Goal: Task Accomplishment & Management: Complete application form

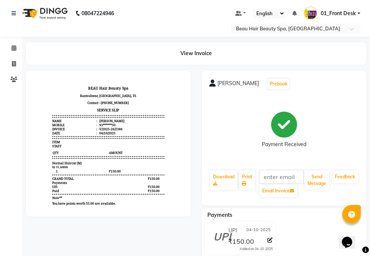
click at [14, 70] on li "Invoice" at bounding box center [11, 64] width 22 height 16
drag, startPoint x: 15, startPoint y: 63, endPoint x: 19, endPoint y: 62, distance: 3.8
click at [15, 62] on icon at bounding box center [14, 64] width 4 height 6
select select "service"
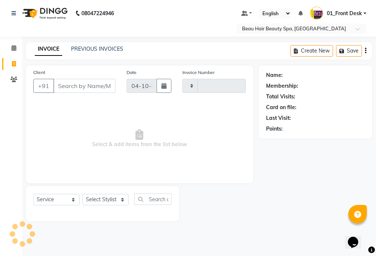
type input "2387"
select select "3470"
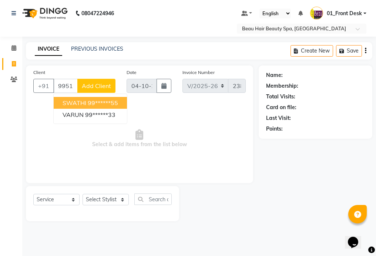
click at [118, 101] on ngb-highlight "99******55" at bounding box center [103, 102] width 30 height 7
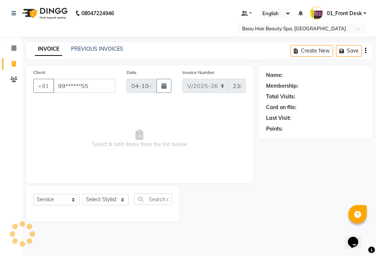
type input "99******55"
select select "1: Object"
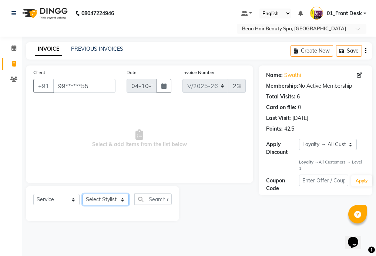
click at [98, 198] on select "Select Stylist 01_Front Desk 04_Lavanya 07_Manjushree 11_Ramesh 15_Adrish 26_Sr…" at bounding box center [106, 199] width 46 height 11
select select "75194"
click at [83, 194] on select "Select Stylist 01_Front Desk 04_Lavanya 07_Manjushree 11_Ramesh 15_Adrish 26_Sr…" at bounding box center [106, 199] width 46 height 11
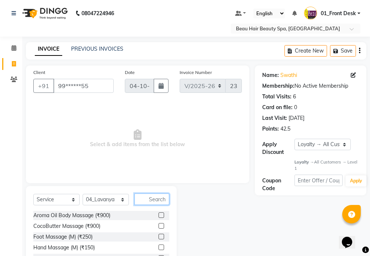
click at [154, 201] on input "text" at bounding box center [151, 199] width 35 height 11
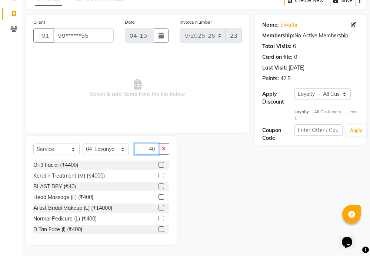
scroll to position [37, 0]
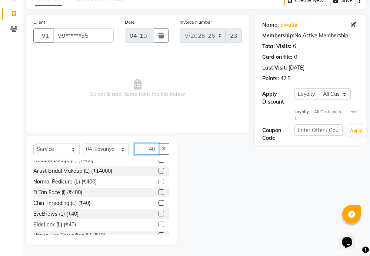
type input "40"
click at [158, 213] on label at bounding box center [161, 214] width 6 height 6
click at [158, 213] on input "checkbox" at bounding box center [160, 214] width 5 height 5
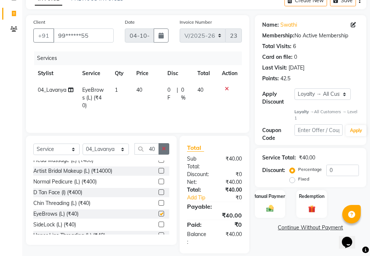
checkbox input "false"
click at [164, 151] on button "button" at bounding box center [163, 148] width 11 height 11
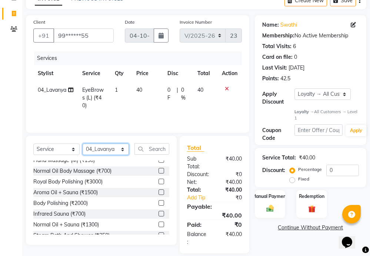
click at [105, 147] on select "Select Stylist 01_Front Desk 04_Lavanya 07_Manjushree 11_Ramesh 15_Adrish 26_Sr…" at bounding box center [106, 149] width 46 height 11
select select "15615"
click at [83, 144] on select "Select Stylist 01_Front Desk 04_Lavanya 07_Manjushree 11_Ramesh 15_Adrish 26_Sr…" at bounding box center [106, 149] width 46 height 11
click at [162, 150] on input "text" at bounding box center [151, 148] width 35 height 11
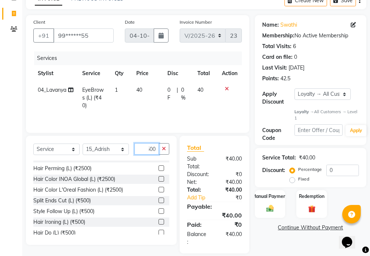
scroll to position [74, 0]
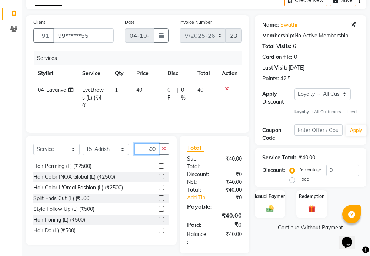
type input "500"
click at [158, 198] on label at bounding box center [161, 198] width 6 height 6
click at [158, 198] on input "checkbox" at bounding box center [160, 198] width 5 height 5
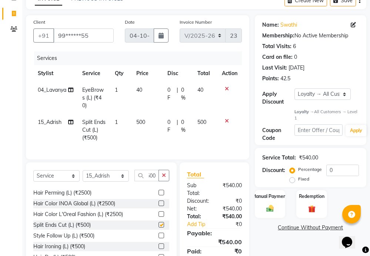
scroll to position [0, 0]
checkbox input "false"
click at [165, 176] on icon "button" at bounding box center [164, 175] width 4 height 5
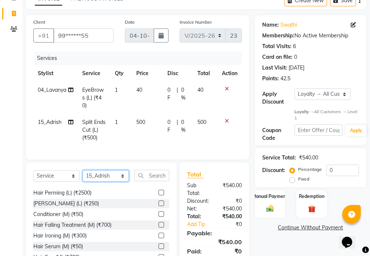
click at [111, 175] on select "Select Stylist 01_Front Desk 04_Lavanya 07_Manjushree 11_Ramesh 15_Adrish 26_Sr…" at bounding box center [106, 175] width 46 height 11
select select "15614"
click at [83, 170] on select "Select Stylist 01_Front Desk 04_Lavanya 07_Manjushree 11_Ramesh 15_Adrish 26_Sr…" at bounding box center [106, 175] width 46 height 11
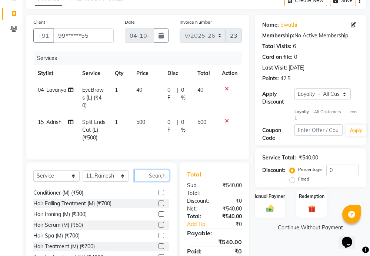
click at [155, 174] on input "text" at bounding box center [151, 175] width 35 height 11
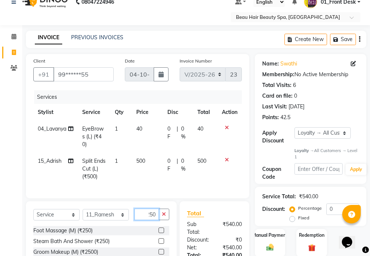
scroll to position [10, 0]
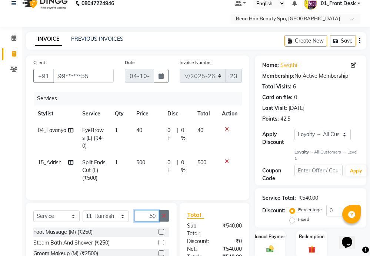
type input "250"
click at [163, 216] on icon "button" at bounding box center [164, 215] width 4 height 5
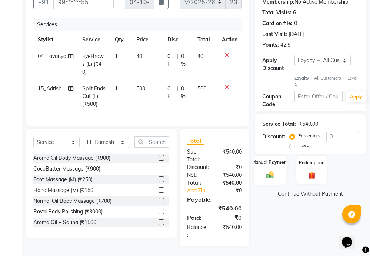
click at [271, 170] on div "Manual Payment" at bounding box center [270, 170] width 32 height 29
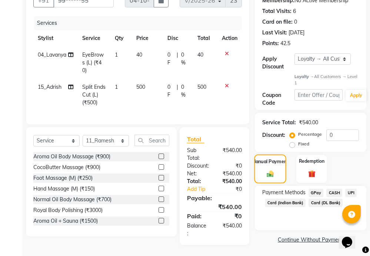
scroll to position [86, 0]
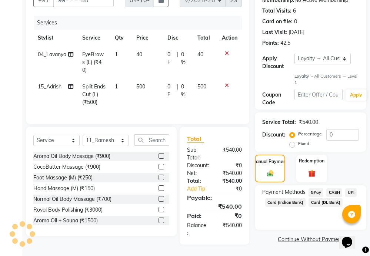
click at [351, 191] on span "UPI" at bounding box center [350, 192] width 11 height 9
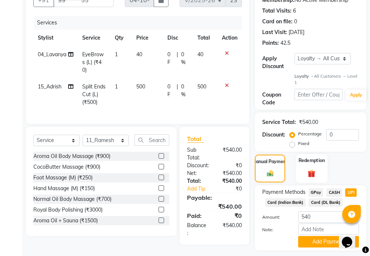
scroll to position [107, 0]
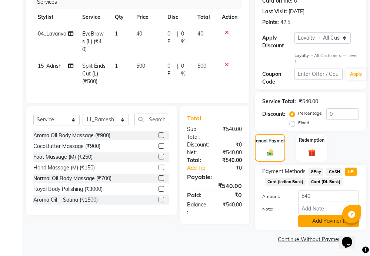
click at [325, 221] on button "Add Payment" at bounding box center [328, 220] width 61 height 11
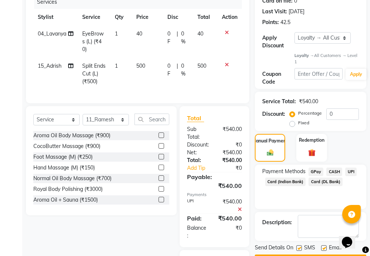
scroll to position [167, 0]
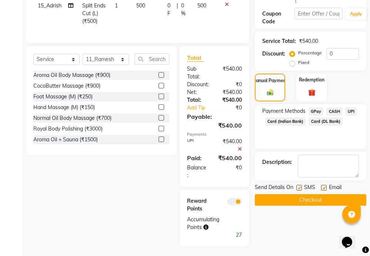
click at [317, 200] on button "Checkout" at bounding box center [310, 199] width 111 height 11
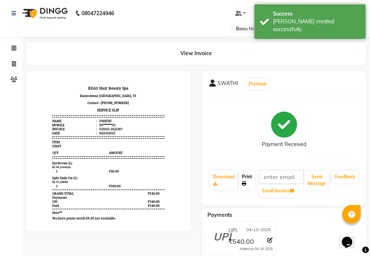
click at [248, 181] on link "Print" at bounding box center [247, 180] width 16 height 19
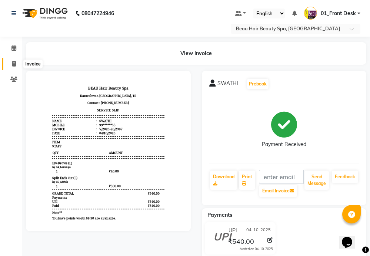
click at [13, 66] on icon at bounding box center [14, 64] width 4 height 6
select select "service"
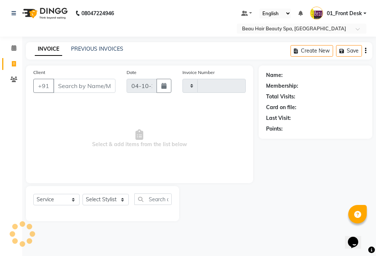
type input "2388"
select select "3470"
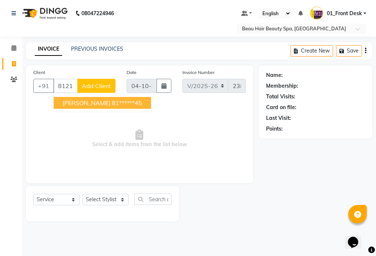
click at [121, 100] on ngb-highlight "81******45" at bounding box center [127, 102] width 30 height 7
type input "81******45"
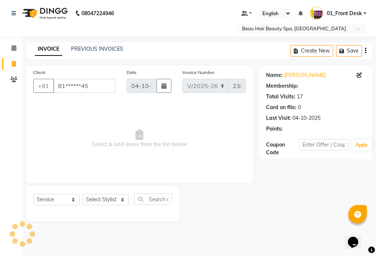
select select "1: Object"
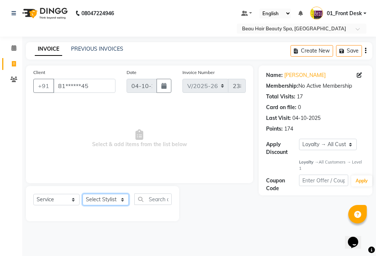
click at [105, 200] on select "Select Stylist 01_Front Desk 04_Lavanya 07_Manjushree 11_Ramesh 15_Adrish 26_Sr…" at bounding box center [106, 199] width 46 height 11
select select "15614"
click at [83, 194] on select "Select Stylist 01_Front Desk 04_Lavanya 07_Manjushree 11_Ramesh 15_Adrish 26_Sr…" at bounding box center [106, 199] width 46 height 11
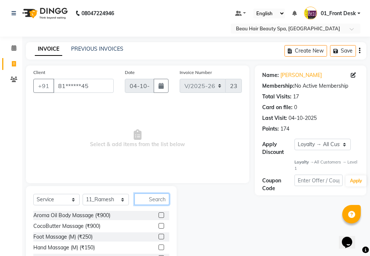
click at [155, 197] on input "text" at bounding box center [151, 199] width 35 height 11
type input "250"
click at [164, 200] on icon "button" at bounding box center [164, 199] width 4 height 5
type input "MANI"
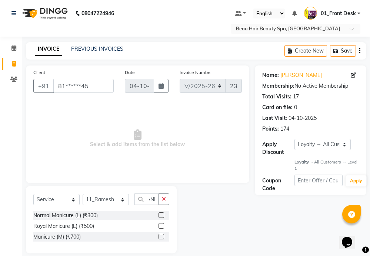
scroll to position [0, 0]
click at [160, 237] on label at bounding box center [161, 237] width 6 height 6
click at [160, 237] on input "checkbox" at bounding box center [160, 237] width 5 height 5
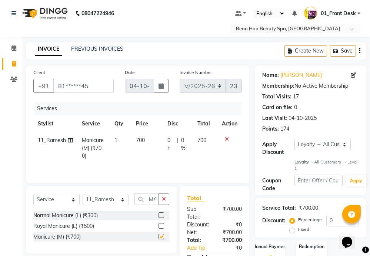
checkbox input "false"
click at [165, 201] on icon "button" at bounding box center [164, 199] width 4 height 5
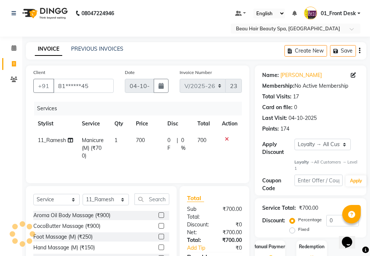
click at [146, 140] on td "700" at bounding box center [146, 148] width 31 height 32
select select "15614"
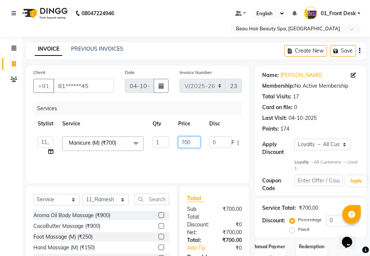
click at [198, 140] on input "700" at bounding box center [189, 142] width 22 height 11
type input "7"
type input "250"
click at [208, 157] on div "Services Stylist Service Qty Price Disc Total Action 01_Front Desk 04_Lavanya 0…" at bounding box center [137, 139] width 208 height 74
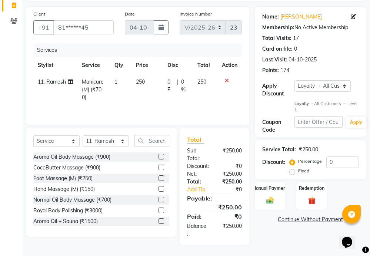
scroll to position [59, 0]
click at [210, 187] on link "Add Tip" at bounding box center [200, 189] width 38 height 8
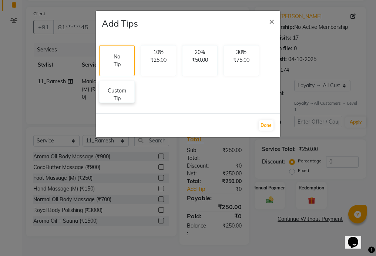
click at [126, 93] on p "Custom Tip" at bounding box center [117, 95] width 26 height 16
select select "15614"
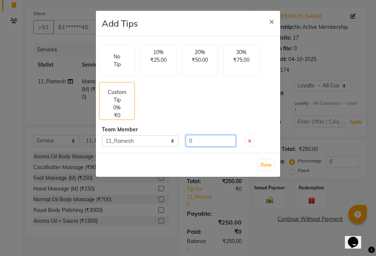
click at [223, 142] on input "0" at bounding box center [211, 140] width 50 height 11
type input "50"
click at [270, 164] on button "Done" at bounding box center [266, 165] width 15 height 10
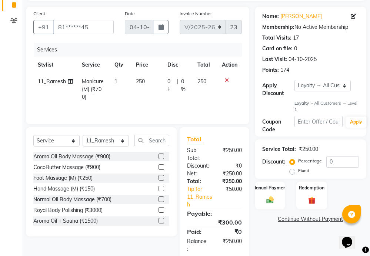
scroll to position [74, 0]
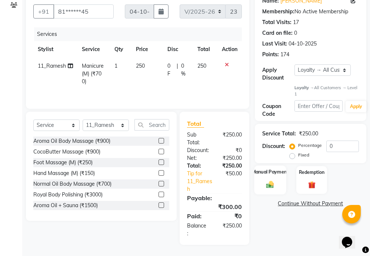
click at [279, 177] on div "Manual Payment" at bounding box center [270, 180] width 32 height 29
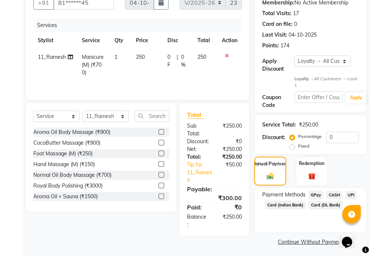
scroll to position [86, 0]
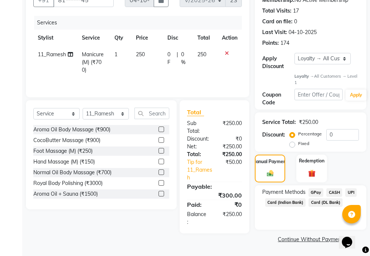
click at [352, 190] on span "UPI" at bounding box center [350, 192] width 11 height 9
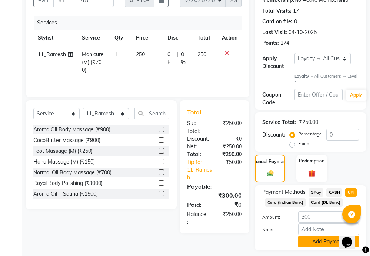
click at [320, 243] on button "Add Payment" at bounding box center [328, 241] width 61 height 11
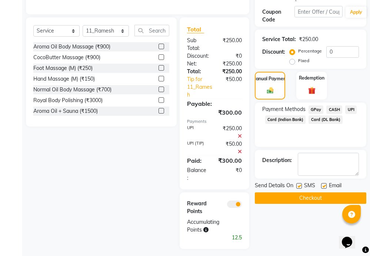
scroll to position [173, 0]
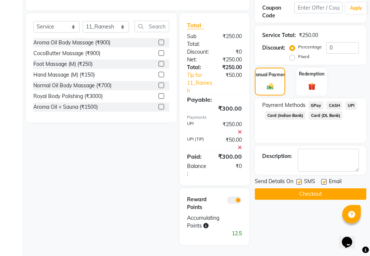
click at [324, 192] on button "Checkout" at bounding box center [310, 193] width 111 height 11
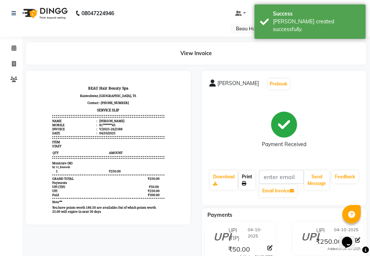
click at [246, 178] on link "Print" at bounding box center [247, 180] width 16 height 19
